Goal: Navigation & Orientation: Find specific page/section

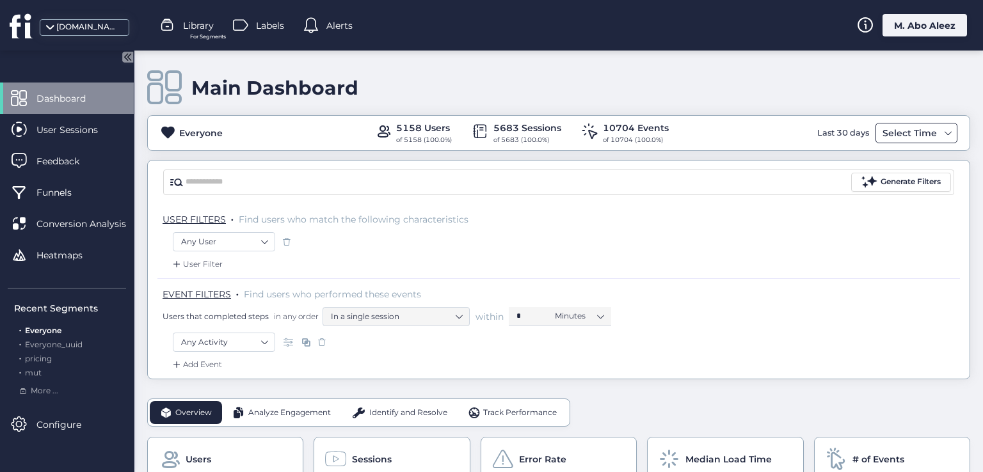
click at [904, 136] on div "Select Time" at bounding box center [910, 132] width 61 height 15
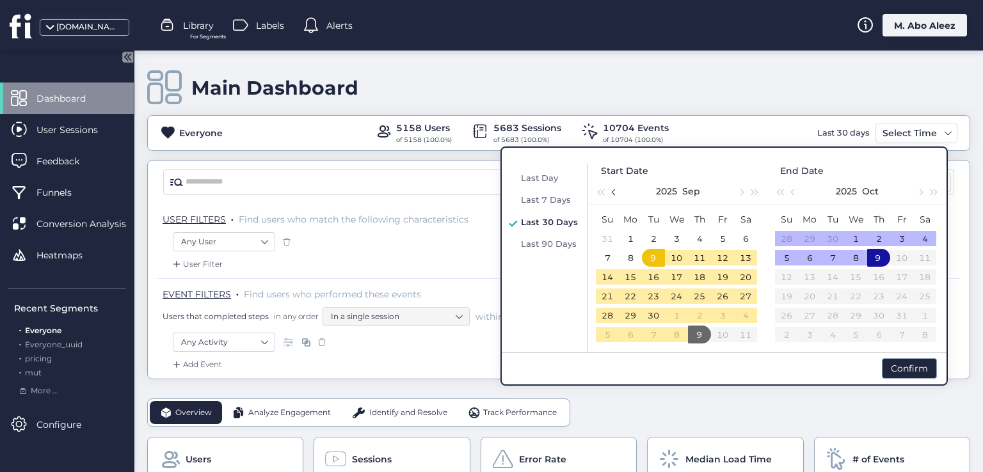
click at [614, 194] on span "button" at bounding box center [615, 192] width 6 height 6
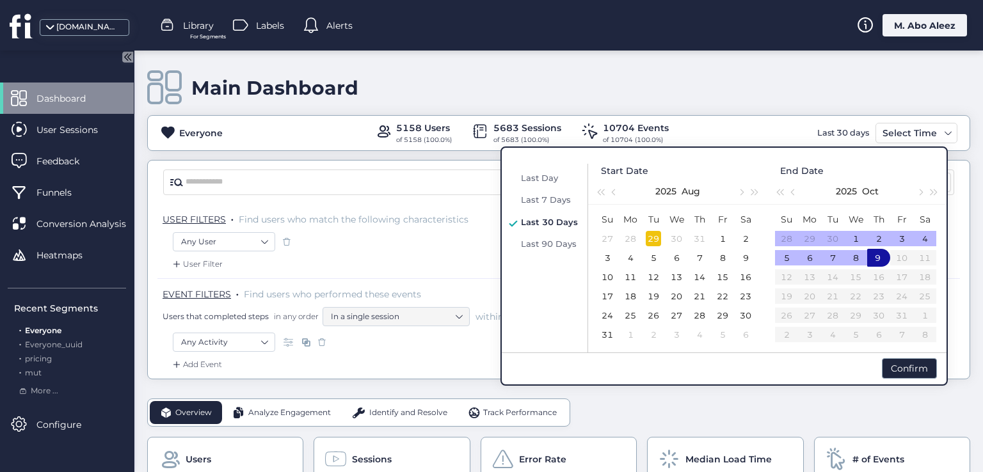
click at [657, 238] on div "29" at bounding box center [653, 238] width 15 height 15
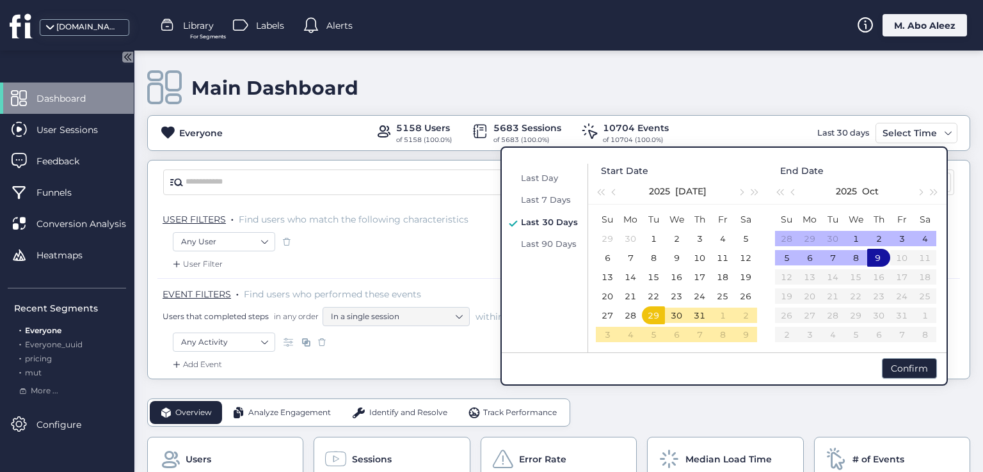
click at [835, 296] on table "Su Mo Tu We Th Fr Sa 28 29 30 1 2 3 4 5 6 7 8 9 10 11 12 13 14 15 16 17 18 19 2…" at bounding box center [855, 277] width 161 height 134
click at [828, 262] on div "7" at bounding box center [832, 257] width 15 height 15
click at [447, 254] on div "Any User" at bounding box center [559, 245] width 772 height 26
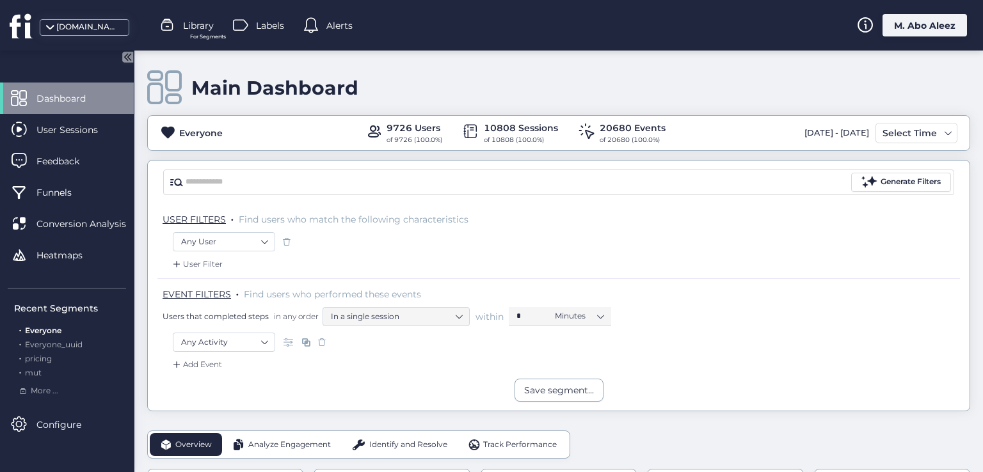
drag, startPoint x: 736, startPoint y: 132, endPoint x: 863, endPoint y: 136, distance: 126.8
click at [863, 136] on div "Everyone 9726 Users of 9726 (100.0%) 10808 Sessions of 10808 (100.0%) 20680 Eve…" at bounding box center [559, 133] width 822 height 24
click at [880, 134] on div "Select Time" at bounding box center [910, 132] width 61 height 15
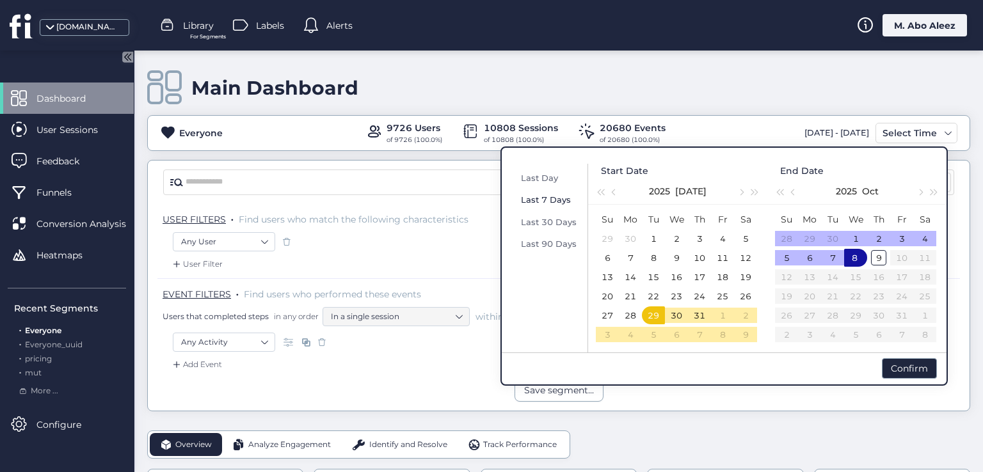
click at [542, 198] on span "Last 7 Days" at bounding box center [546, 200] width 50 height 10
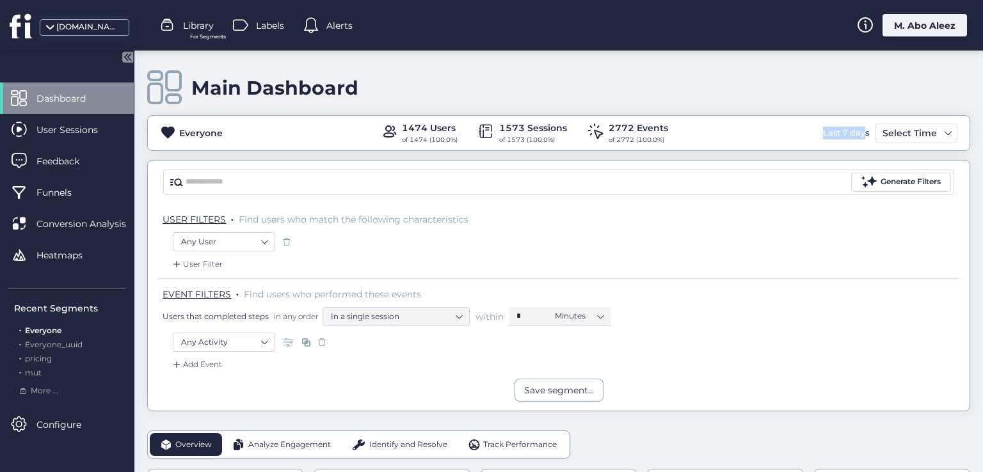
drag, startPoint x: 796, startPoint y: 131, endPoint x: 857, endPoint y: 131, distance: 60.8
click at [857, 131] on div "Everyone 1474 Users of 1474 (100.0%) 1573 Sessions of 1573 (100.0%) 2772 Events…" at bounding box center [559, 133] width 822 height 24
click at [893, 133] on div "Select Time" at bounding box center [910, 132] width 61 height 15
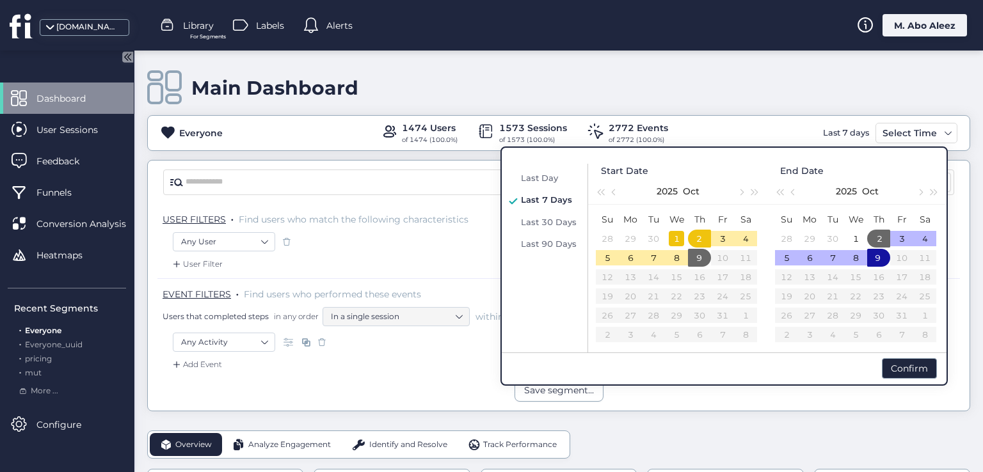
click at [676, 239] on div "1" at bounding box center [676, 238] width 15 height 15
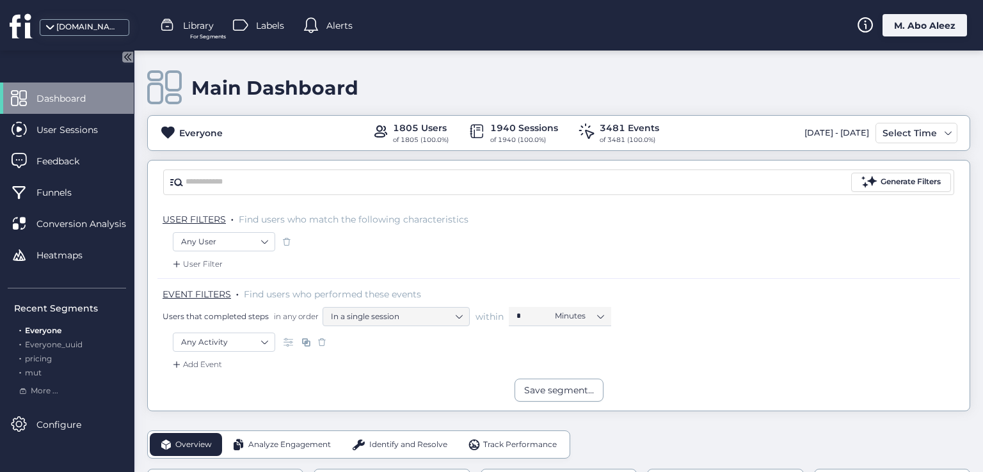
drag, startPoint x: 741, startPoint y: 126, endPoint x: 864, endPoint y: 124, distance: 122.9
click at [864, 124] on div "Everyone 1805 Users of 1805 (100.0%) 1940 Sessions of 1940 (100.0%) 3481 Events…" at bounding box center [559, 133] width 822 height 24
click at [289, 343] on span at bounding box center [290, 342] width 13 height 13
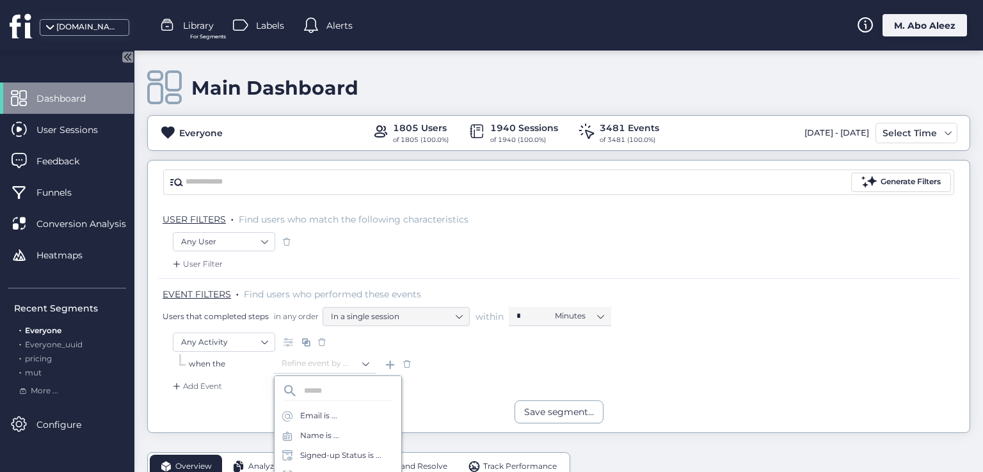
drag, startPoint x: 406, startPoint y: 362, endPoint x: 357, endPoint y: 363, distance: 49.3
click at [407, 363] on span at bounding box center [407, 364] width 13 height 13
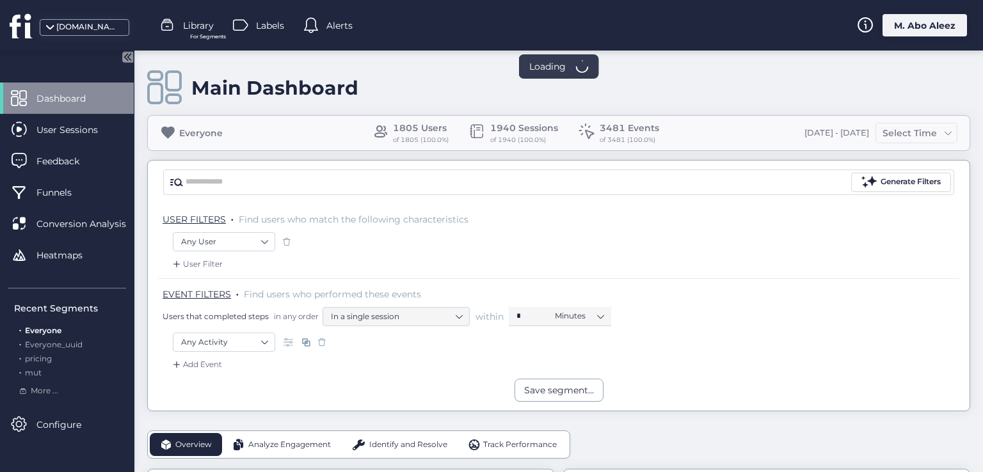
click at [305, 338] on span at bounding box center [306, 342] width 13 height 13
click at [304, 338] on span at bounding box center [306, 342] width 13 height 13
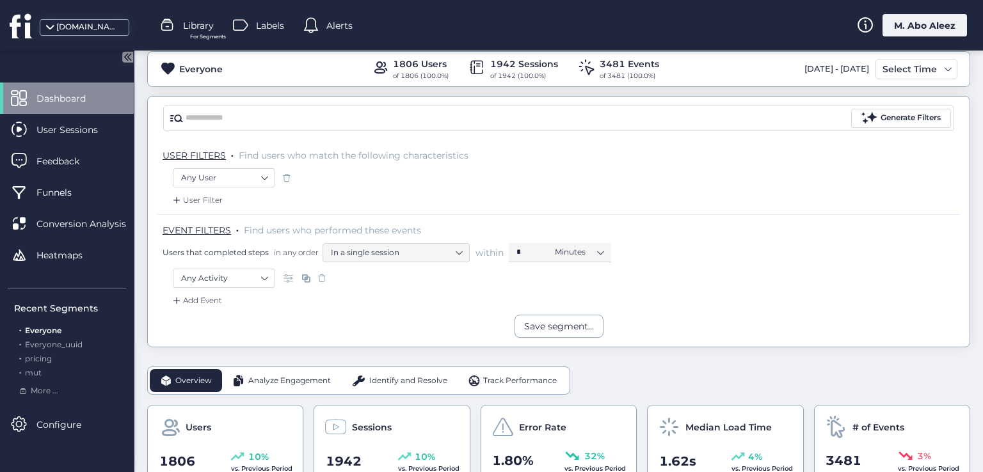
click at [319, 280] on span at bounding box center [322, 278] width 13 height 13
click at [356, 118] on input "text" at bounding box center [517, 118] width 663 height 19
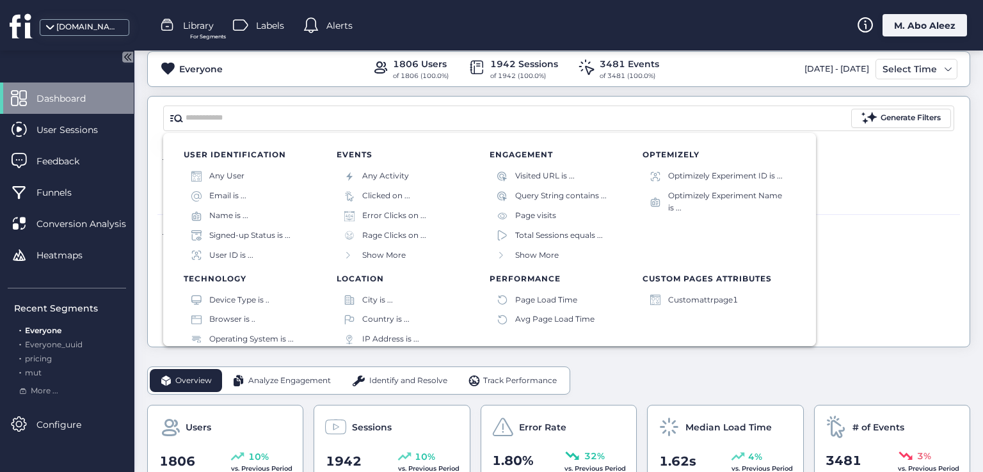
click at [838, 175] on div "Any User" at bounding box center [559, 179] width 772 height 22
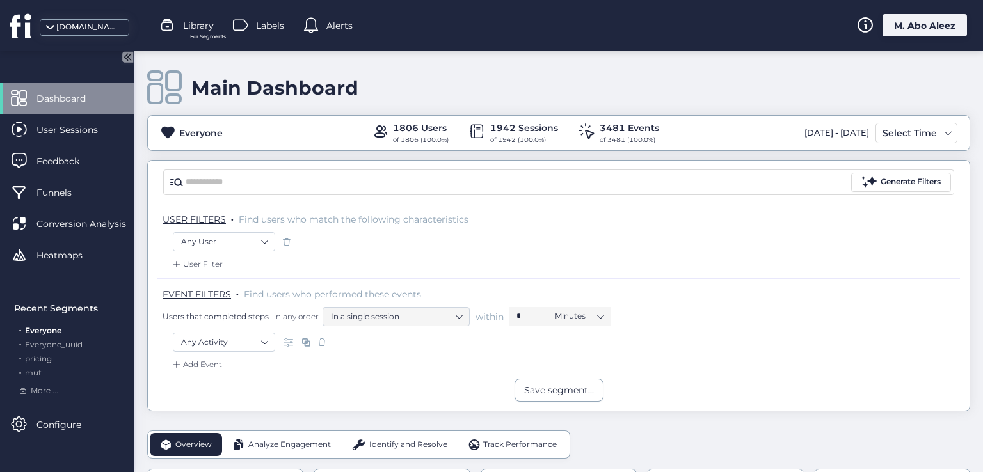
drag, startPoint x: 887, startPoint y: 129, endPoint x: 876, endPoint y: 143, distance: 18.3
click at [887, 129] on div "Select Time" at bounding box center [910, 132] width 61 height 15
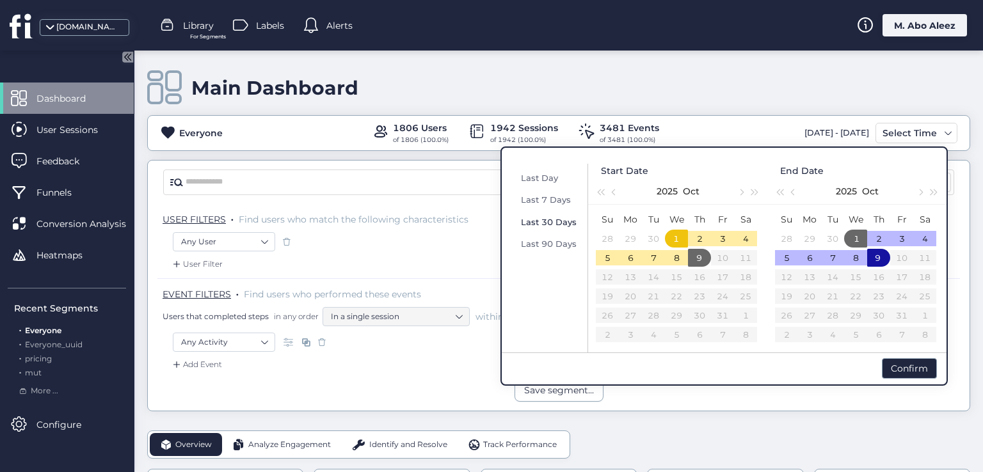
click at [551, 224] on span "Last 30 Days" at bounding box center [549, 222] width 56 height 10
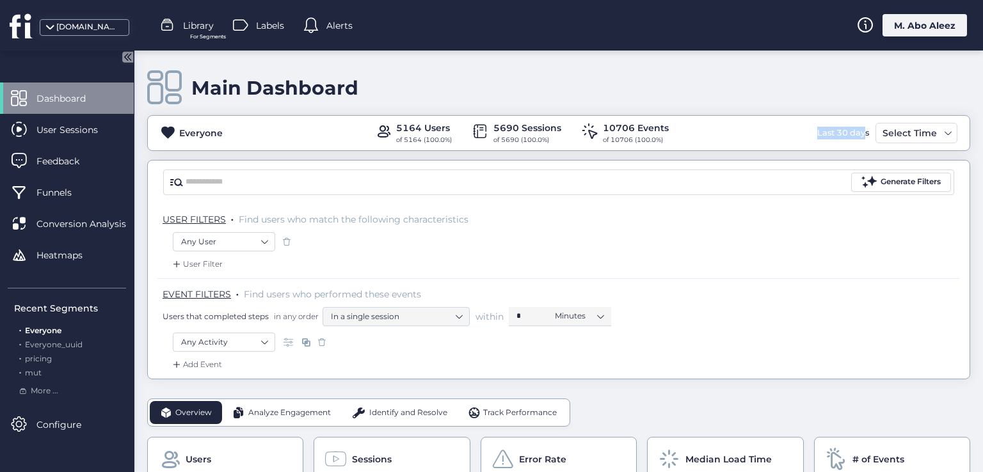
drag, startPoint x: 796, startPoint y: 131, endPoint x: 858, endPoint y: 132, distance: 61.5
click at [858, 132] on div "Everyone 5164 Users of 5164 (100.0%) 5690 Sessions of 5690 (100.0%) 10706 Event…" at bounding box center [559, 133] width 822 height 24
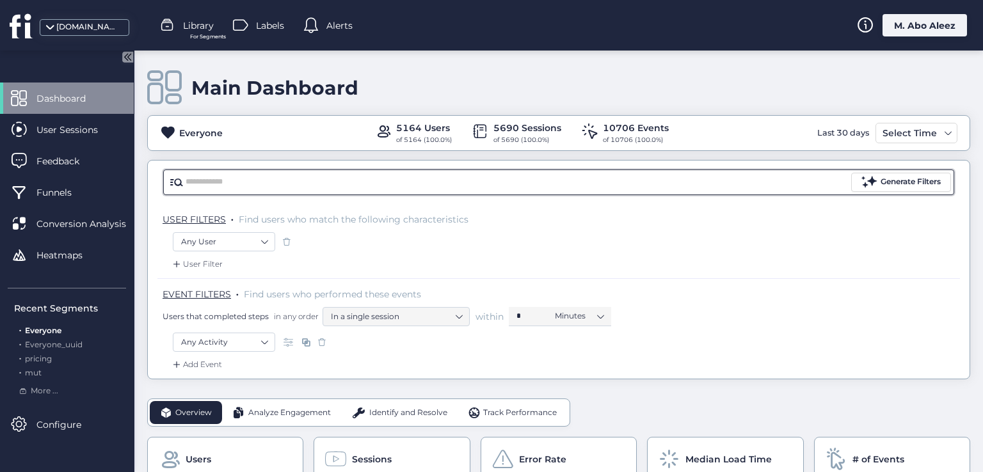
click at [291, 187] on input "text" at bounding box center [517, 182] width 663 height 19
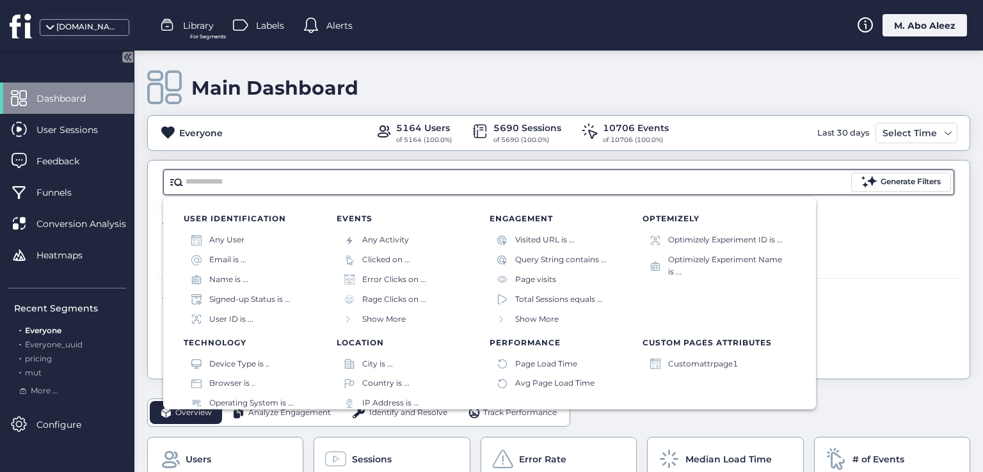
paste input "**********"
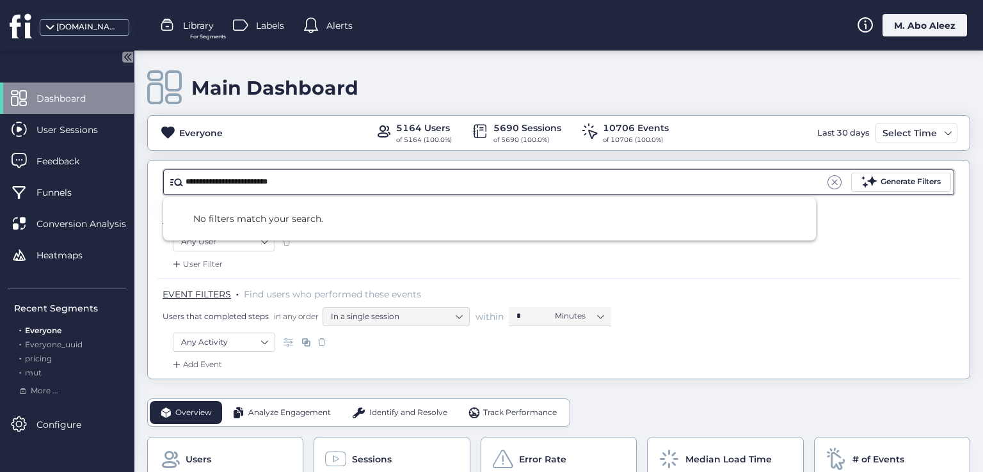
type input "**********"
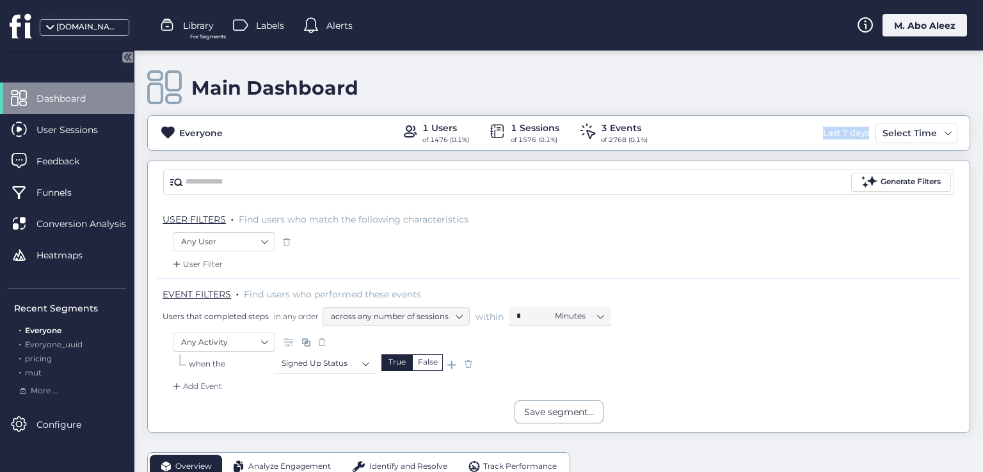
drag, startPoint x: 804, startPoint y: 133, endPoint x: 862, endPoint y: 135, distance: 57.7
click at [862, 135] on div "Everyone 1 Users of 1476 (0.1%) 1 Sessions of 1576 (0.1%) 3 Events of 2768 (0.1…" at bounding box center [559, 133] width 822 height 24
click at [72, 207] on div "Funnels" at bounding box center [67, 192] width 134 height 31
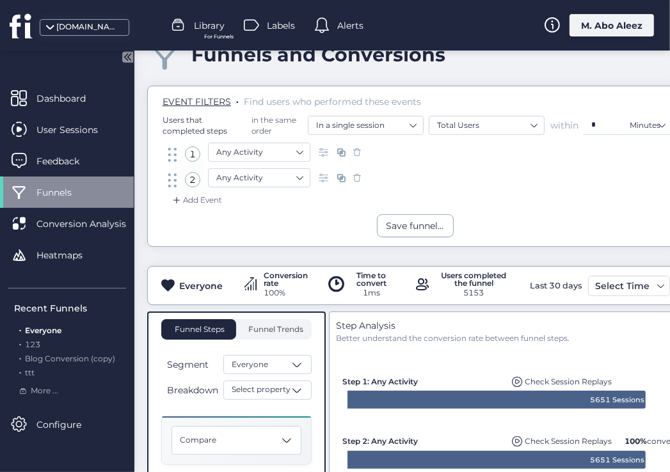
scroll to position [64, 0]
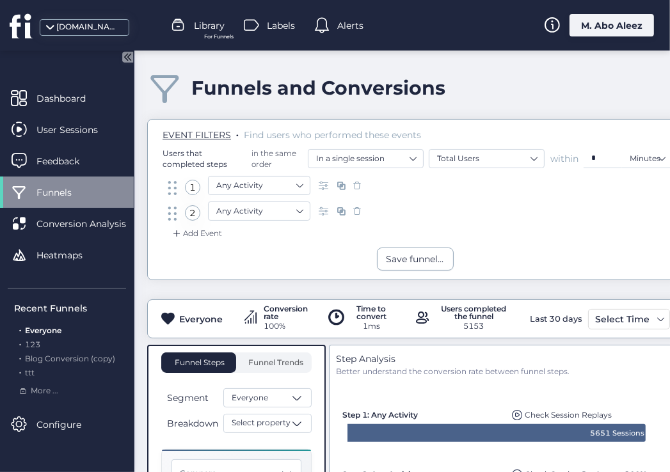
scroll to position [64, 0]
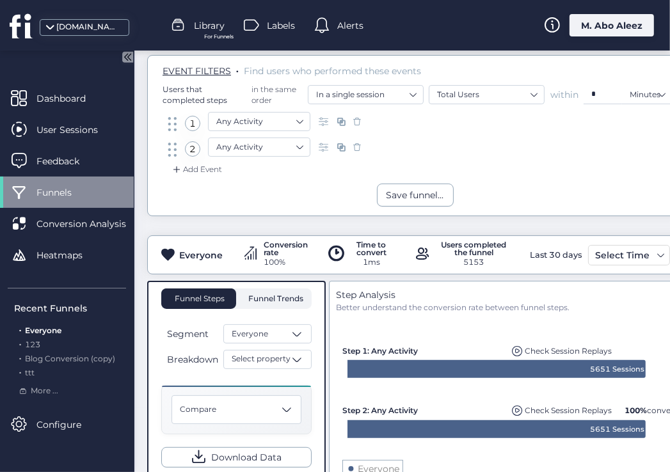
click at [286, 296] on span "Funnel Trends" at bounding box center [274, 299] width 58 height 8
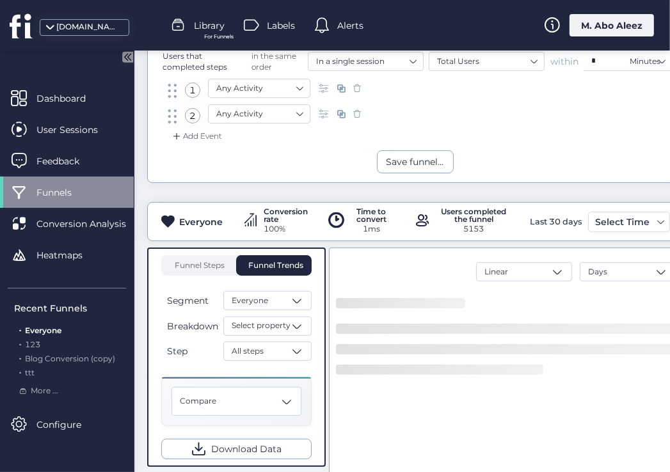
scroll to position [128, 0]
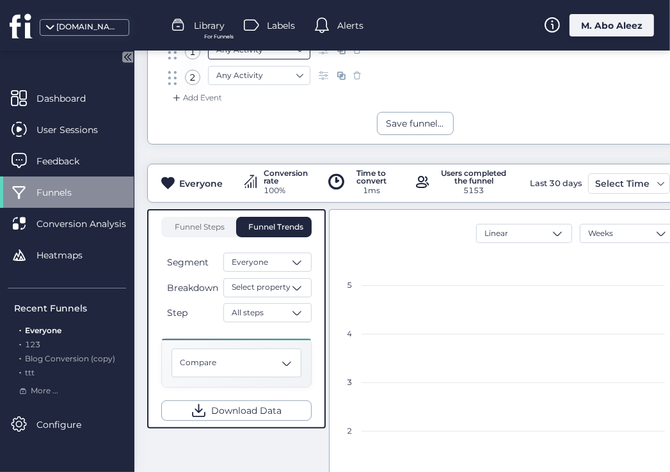
scroll to position [64, 0]
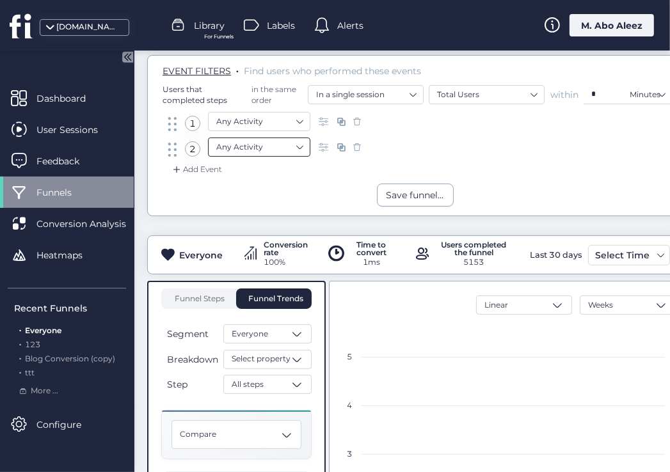
click at [246, 156] on nz-select-item "Any Activity" at bounding box center [259, 147] width 86 height 19
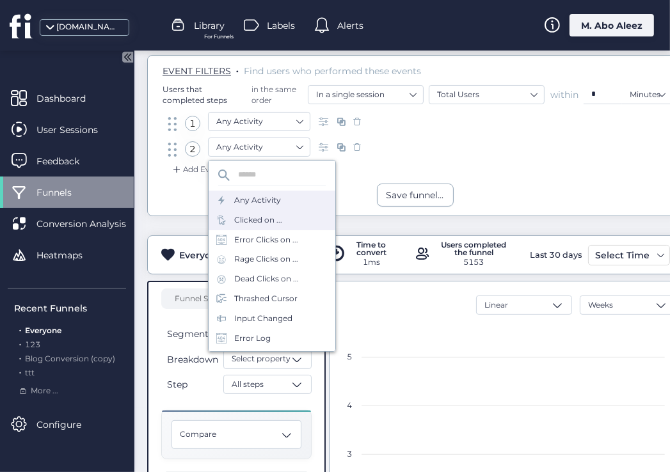
click at [252, 220] on div "Clicked on ..." at bounding box center [258, 220] width 48 height 12
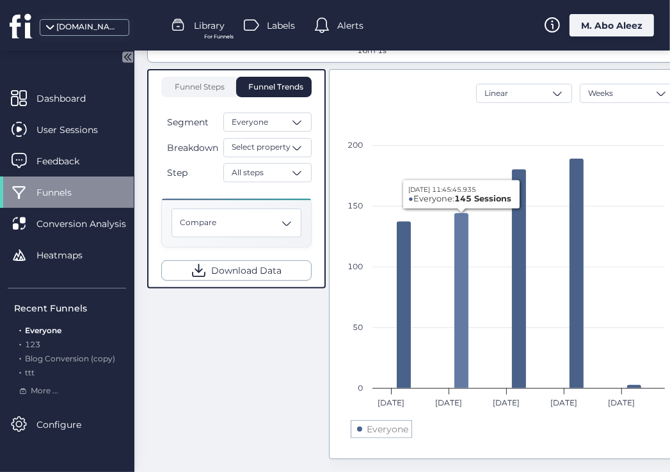
scroll to position [194, 0]
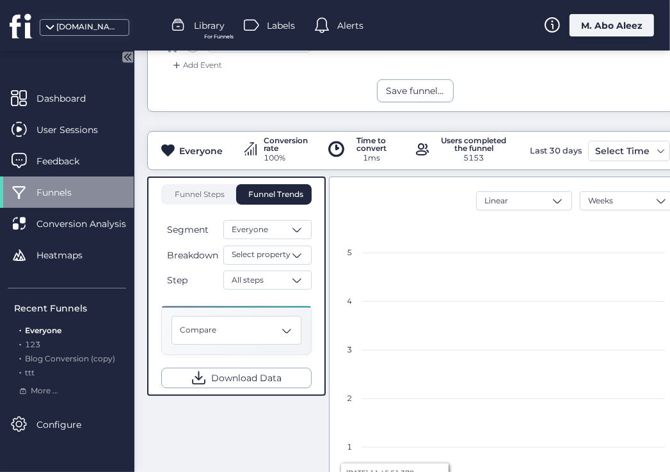
scroll to position [64, 0]
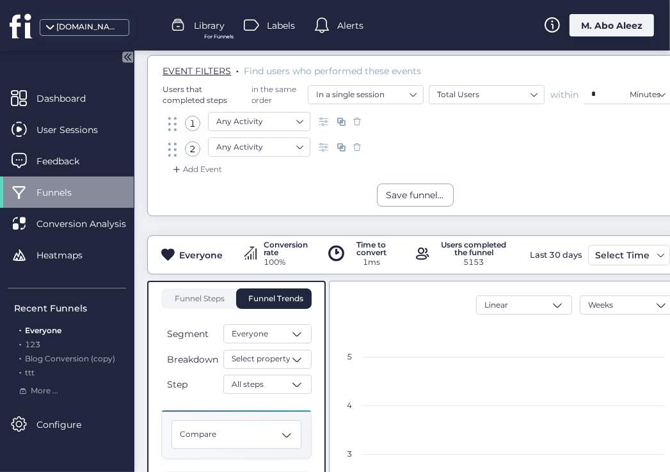
click at [52, 351] on div ". Everyone . 123 . Blog Conversion (copy) . ttt" at bounding box center [70, 352] width 112 height 54
click at [56, 355] on span "Blog Conversion (copy)" at bounding box center [70, 359] width 90 height 10
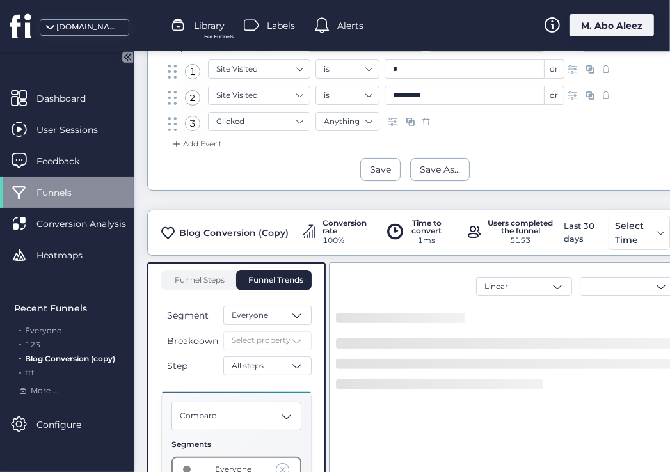
scroll to position [192, 0]
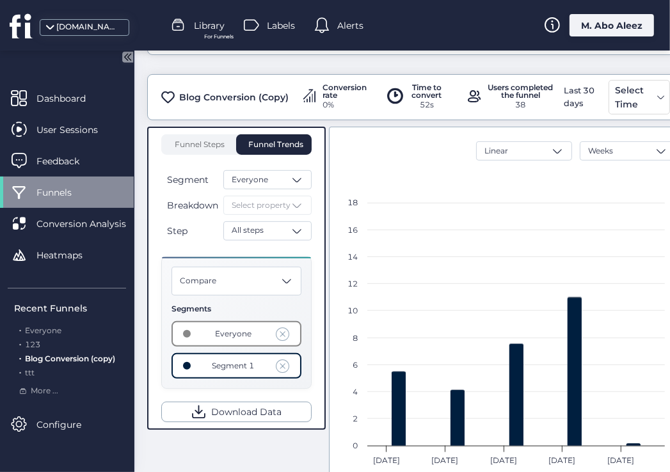
scroll to position [320, 0]
